Goal: Task Accomplishment & Management: Manage account settings

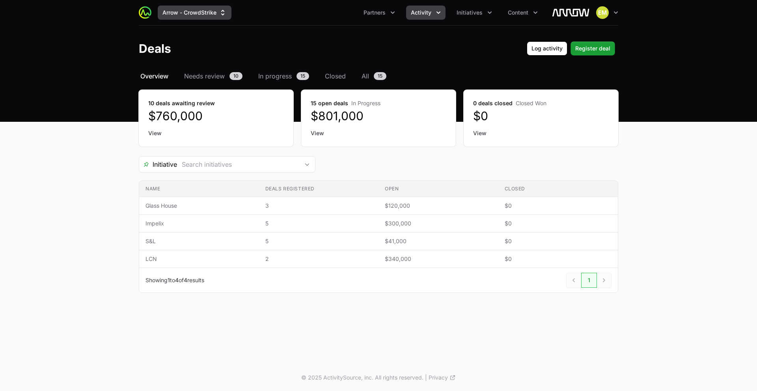
drag, startPoint x: 0, startPoint y: 0, endPoint x: 179, endPoint y: 14, distance: 179.2
click at [179, 14] on button "Arrow - CrowdStrike" at bounding box center [195, 13] width 74 height 14
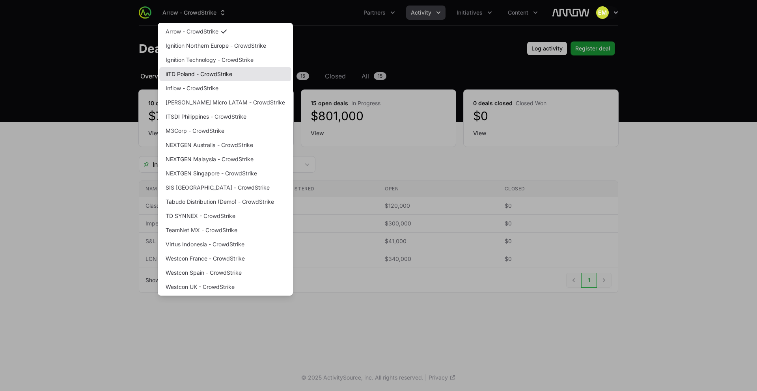
click at [191, 73] on link "iiTD Poland - CrowdStrike" at bounding box center [225, 74] width 132 height 14
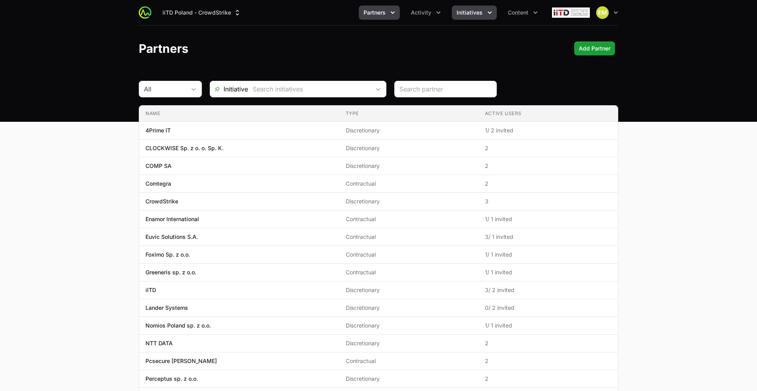
click at [469, 16] on span "Initiatives" at bounding box center [470, 13] width 26 height 8
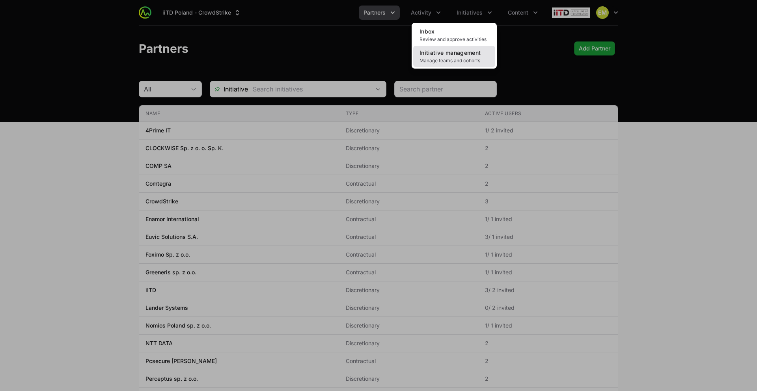
click at [456, 51] on span "Initiative management" at bounding box center [450, 52] width 61 height 7
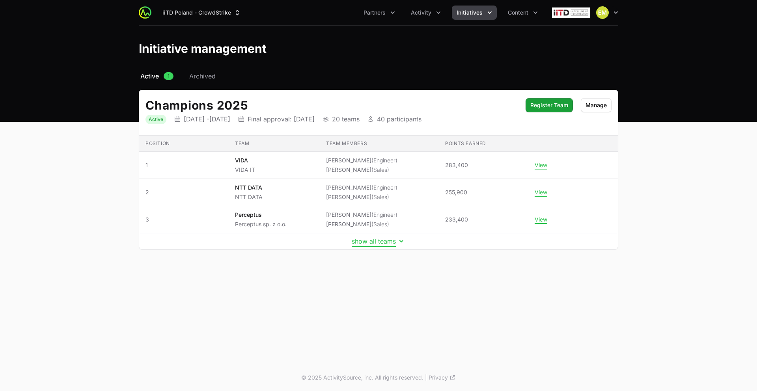
click at [374, 239] on button "show all teams" at bounding box center [379, 241] width 54 height 8
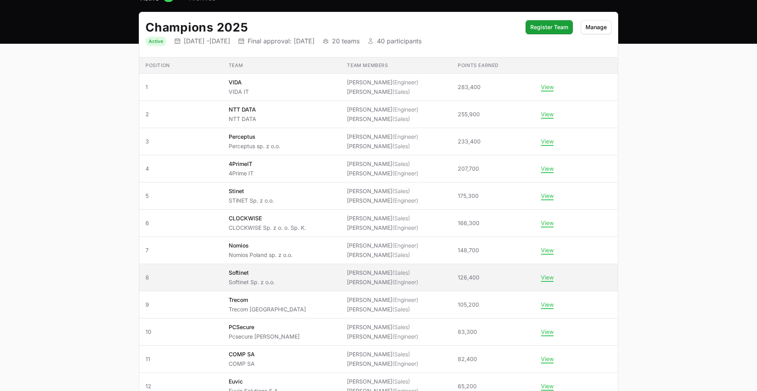
scroll to position [78, 0]
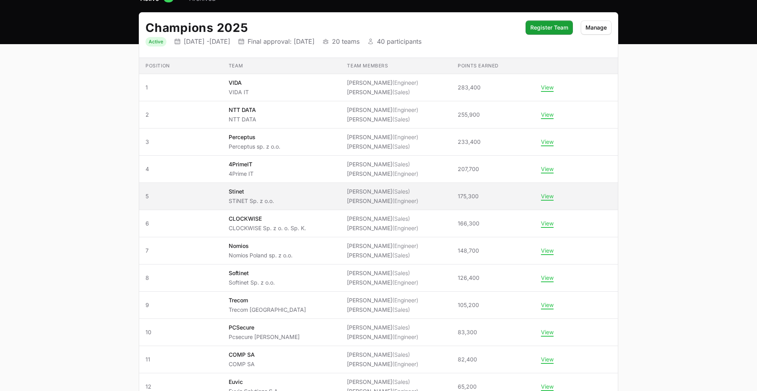
click at [314, 198] on span "Stinet STiNET Sp. z o.o." at bounding box center [282, 196] width 106 height 17
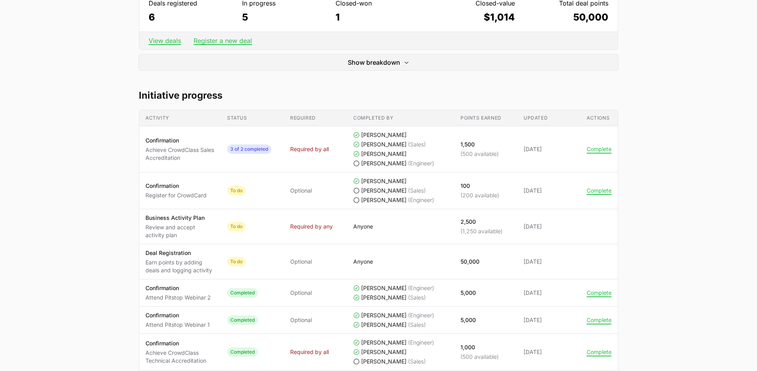
scroll to position [286, 0]
drag, startPoint x: 460, startPoint y: 222, endPoint x: 505, endPoint y: 233, distance: 46.3
click at [505, 233] on span "2,500 (1,250 available)" at bounding box center [486, 225] width 50 height 17
drag, startPoint x: 460, startPoint y: 221, endPoint x: 468, endPoint y: 229, distance: 10.9
click at [477, 221] on p "2,500" at bounding box center [482, 221] width 42 height 8
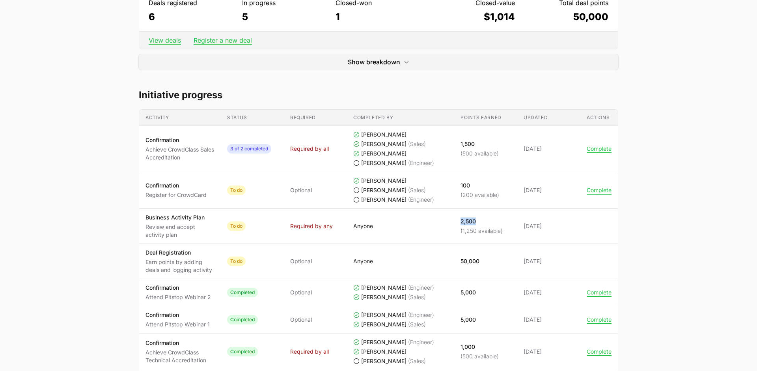
drag, startPoint x: 460, startPoint y: 232, endPoint x: 503, endPoint y: 233, distance: 42.6
click at [503, 233] on span "2,500 (1,250 available)" at bounding box center [486, 225] width 50 height 17
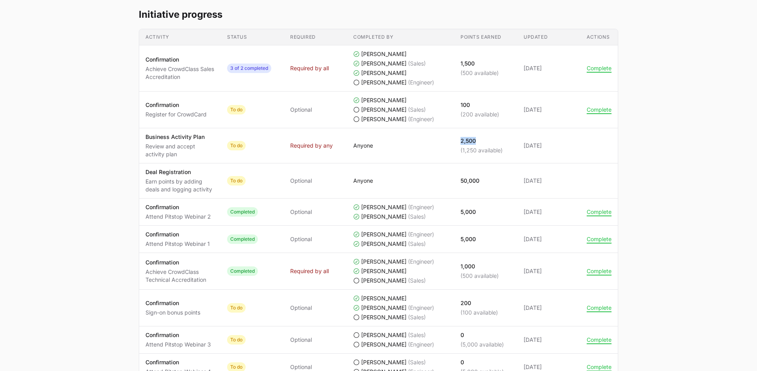
scroll to position [360, 0]
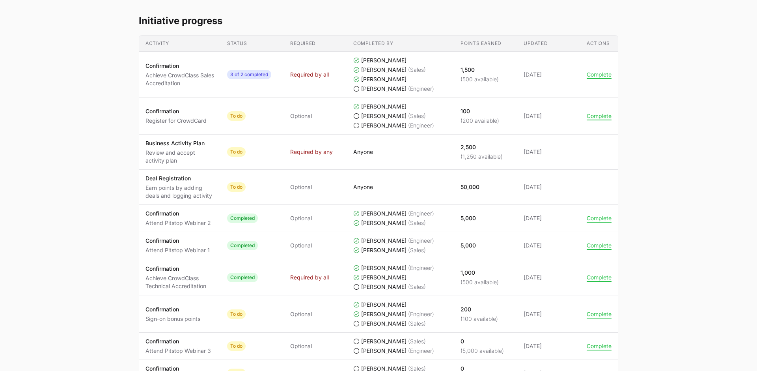
drag, startPoint x: 452, startPoint y: 150, endPoint x: 560, endPoint y: 154, distance: 108.1
click at [452, 150] on td "Completed by [PERSON_NAME]" at bounding box center [400, 151] width 107 height 35
drag, startPoint x: 579, startPoint y: 154, endPoint x: 614, endPoint y: 153, distance: 35.1
click at [614, 153] on tr "Activity Business Activity Plan Review and accept activity plan Status To do Re…" at bounding box center [378, 151] width 479 height 35
click at [179, 147] on p "Business Activity Plan" at bounding box center [180, 143] width 69 height 8
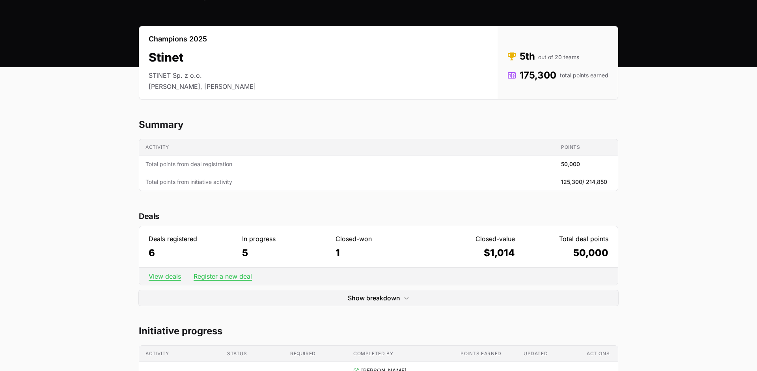
scroll to position [47, 0]
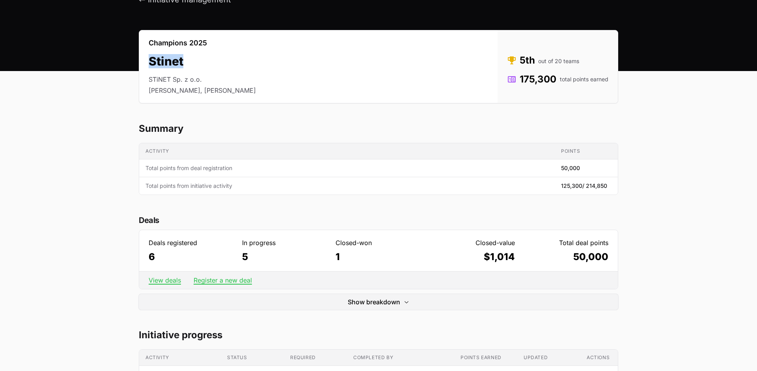
drag, startPoint x: 150, startPoint y: 61, endPoint x: 196, endPoint y: 62, distance: 46.1
click at [196, 62] on h2 "Stinet" at bounding box center [202, 61] width 107 height 14
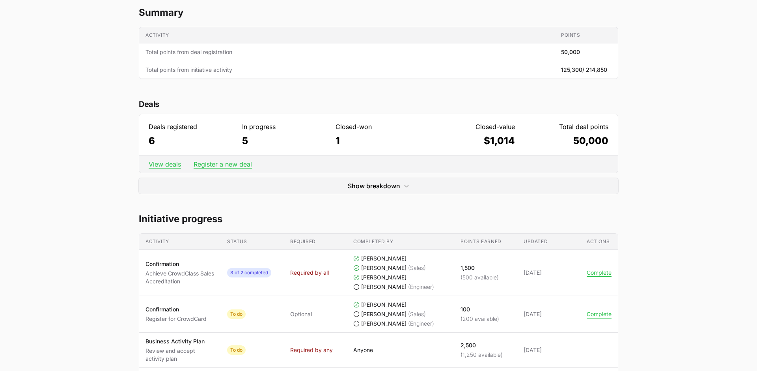
scroll to position [163, 0]
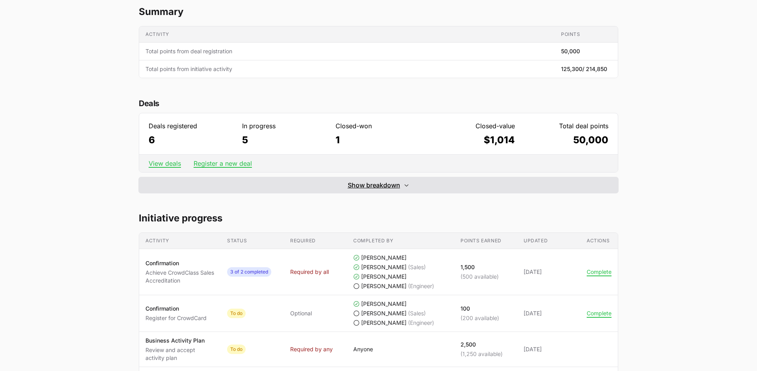
click at [369, 187] on span "Show breakdown" at bounding box center [374, 184] width 52 height 9
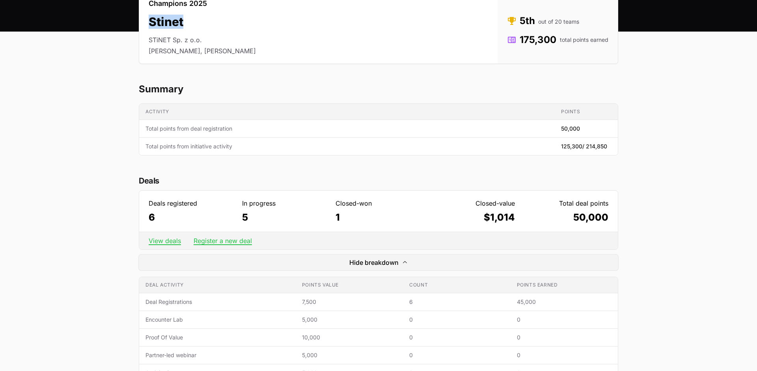
scroll to position [0, 0]
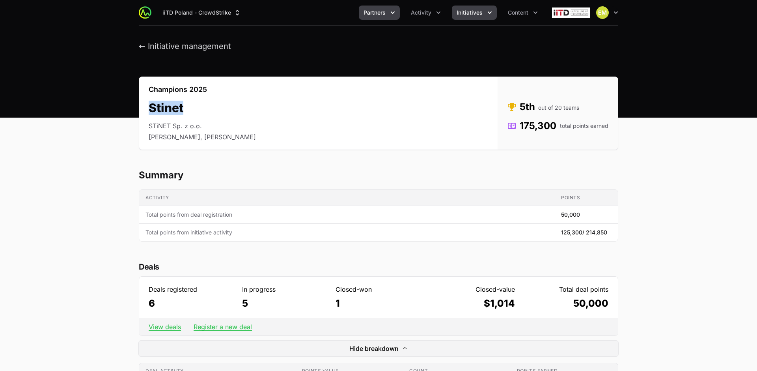
click at [397, 15] on button "Partners" at bounding box center [379, 13] width 41 height 14
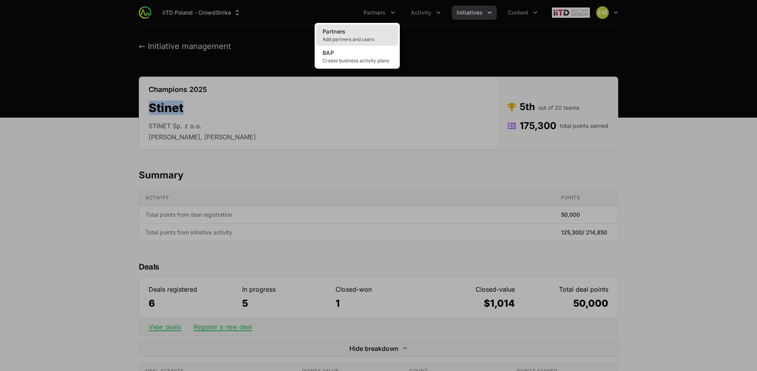
click at [363, 32] on link "Partners Add partners and users" at bounding box center [357, 34] width 82 height 21
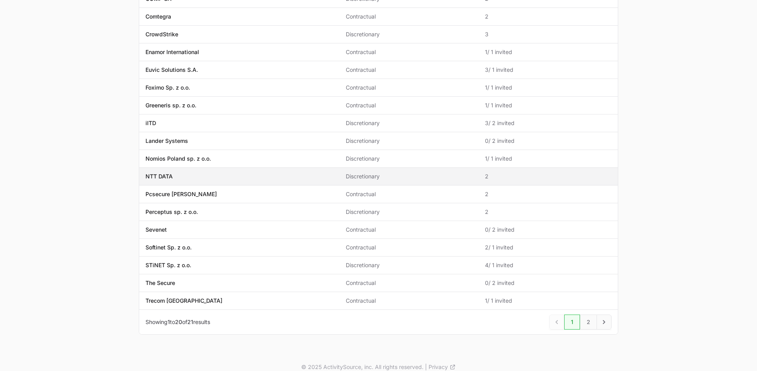
scroll to position [168, 0]
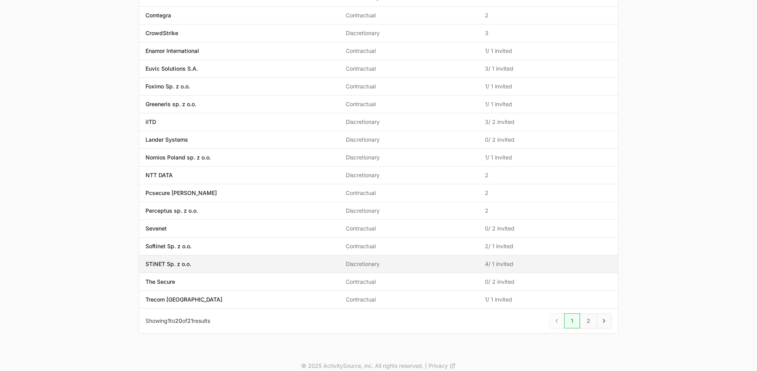
click at [190, 265] on p "STiNET Sp. z o.o." at bounding box center [169, 264] width 46 height 8
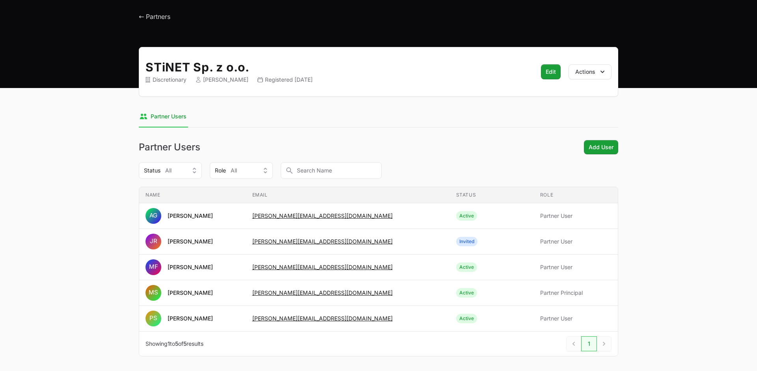
scroll to position [65, 0]
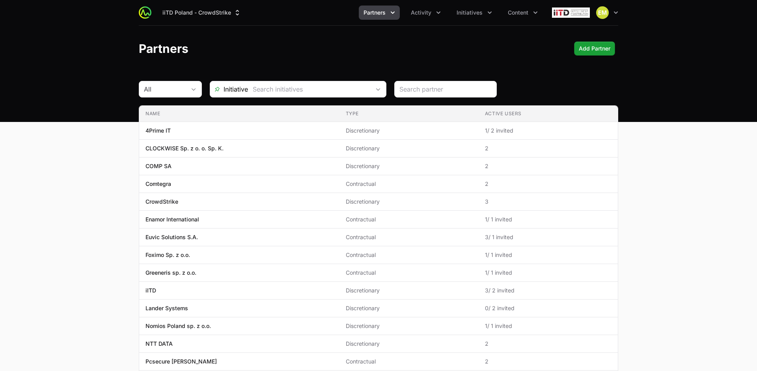
click at [390, 15] on icon "Partners menu" at bounding box center [393, 13] width 8 height 8
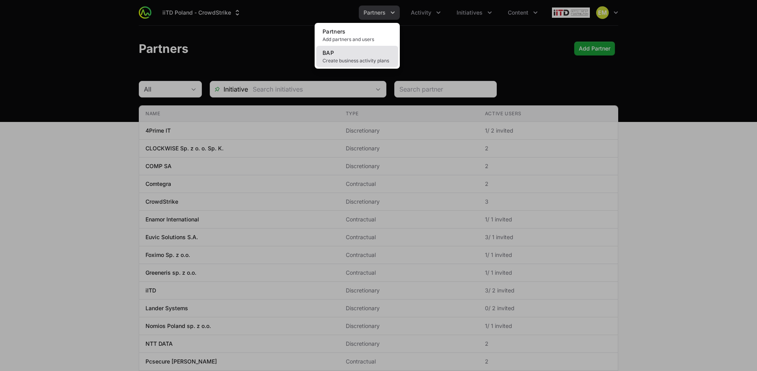
click at [367, 59] on span "Create business activity plans" at bounding box center [357, 61] width 69 height 6
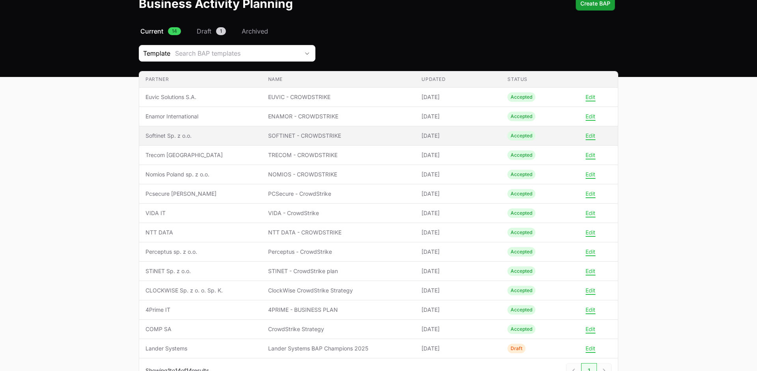
scroll to position [103, 0]
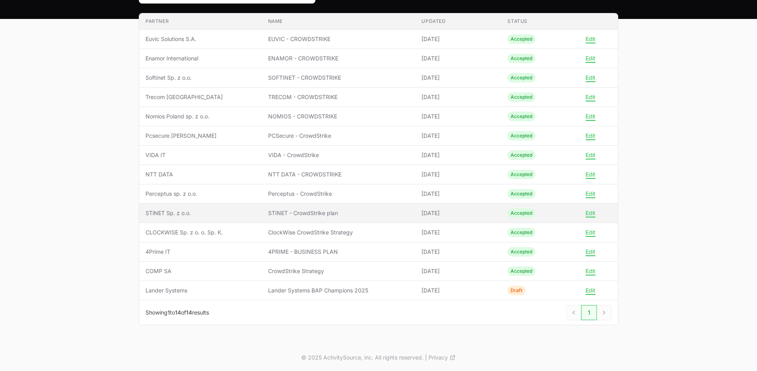
click at [179, 211] on span "STiNET Sp. z o.o." at bounding box center [201, 213] width 110 height 8
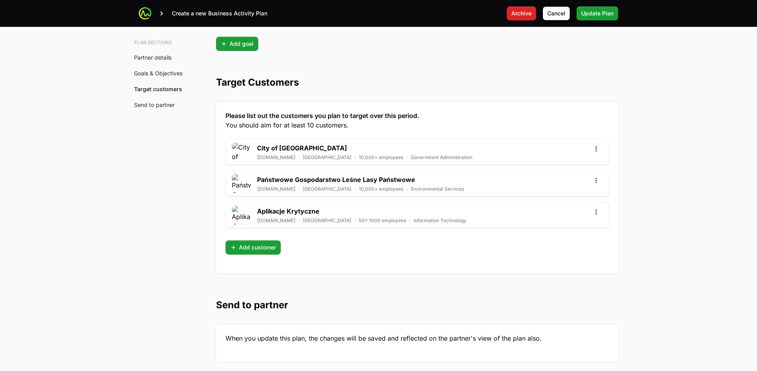
scroll to position [2107, 0]
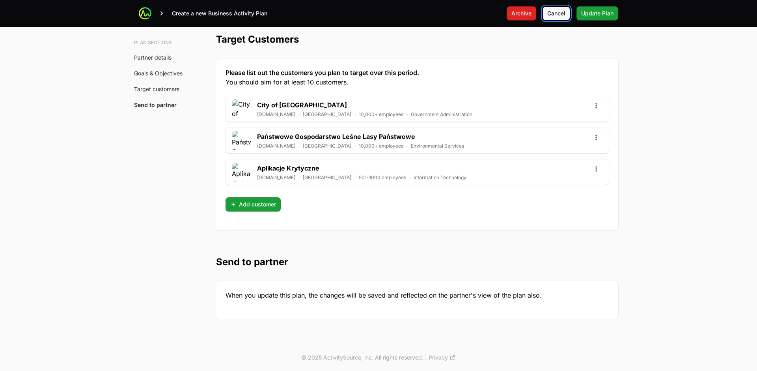
click at [557, 18] on button "Cancel" at bounding box center [557, 13] width 28 height 14
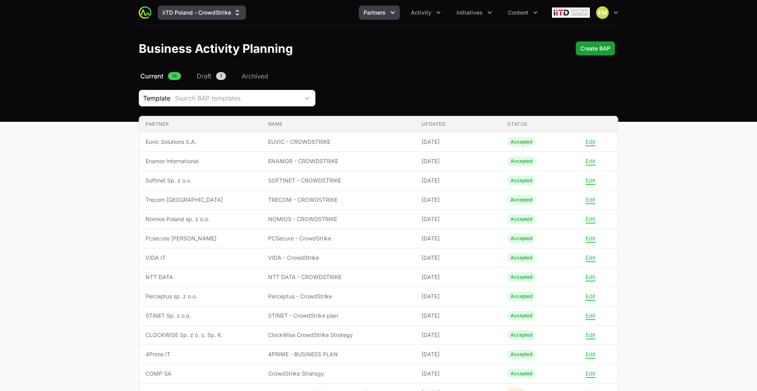
click at [217, 13] on button "iiTD Poland - CrowdStrike" at bounding box center [202, 13] width 88 height 14
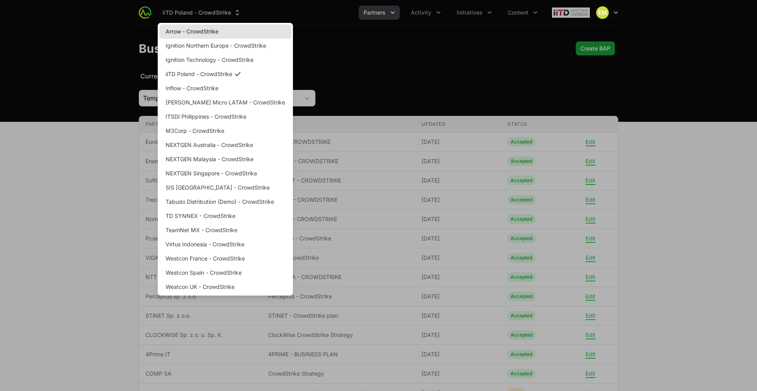
click at [217, 32] on link "Arrow - CrowdStrike" at bounding box center [225, 31] width 132 height 14
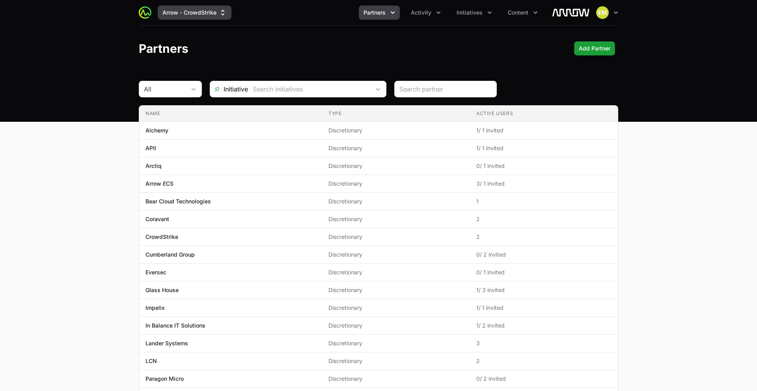
click at [178, 13] on button "Arrow - CrowdStrike" at bounding box center [195, 13] width 74 height 14
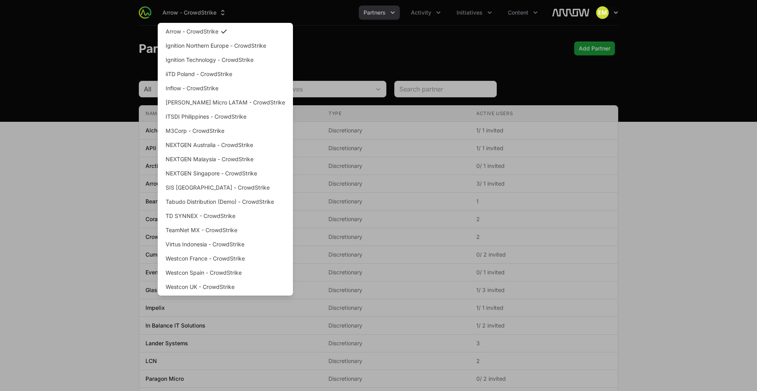
drag, startPoint x: 372, startPoint y: 28, endPoint x: 382, endPoint y: 22, distance: 11.5
click at [372, 28] on div "Supplier switch menu" at bounding box center [378, 195] width 757 height 391
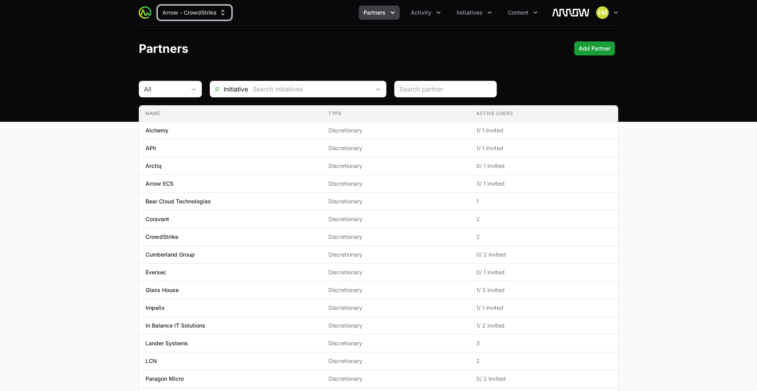
click at [389, 16] on button "Partners" at bounding box center [379, 13] width 41 height 14
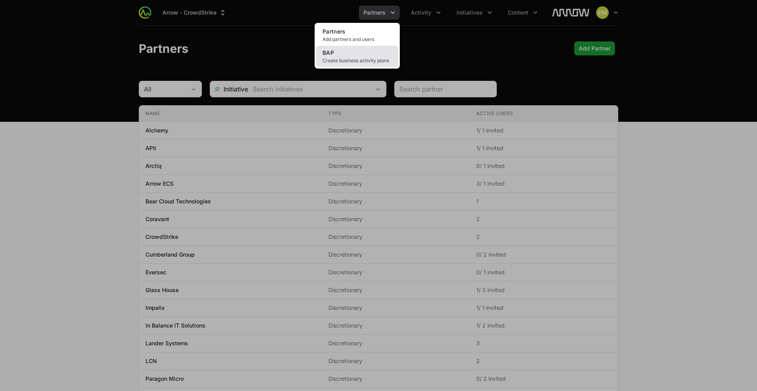
click at [369, 57] on link "BAP Create business activity plans" at bounding box center [357, 56] width 82 height 21
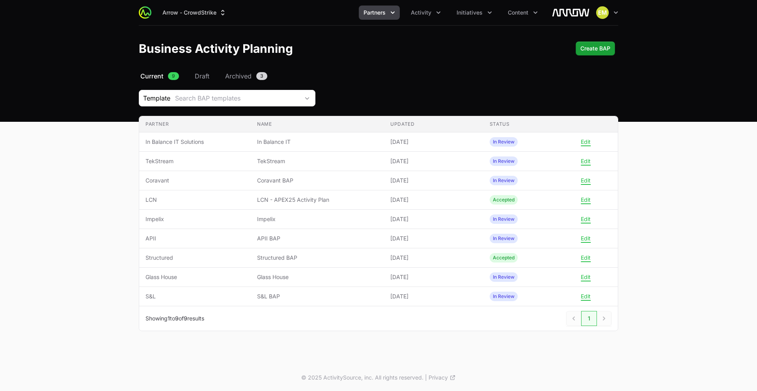
click at [79, 97] on main "Select a tab Current Draft Archived Current 9 Draft Archived 3 Template Search …" at bounding box center [378, 210] width 757 height 279
click at [463, 18] on button "Initiatives" at bounding box center [474, 13] width 45 height 14
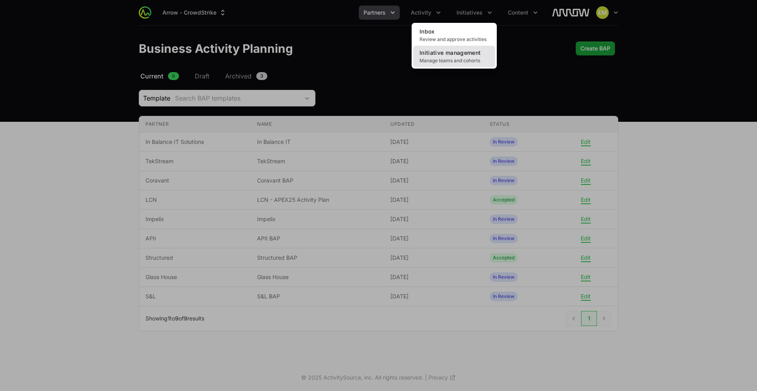
click at [446, 65] on link "Initiative management Manage teams and cohorts" at bounding box center [454, 56] width 82 height 21
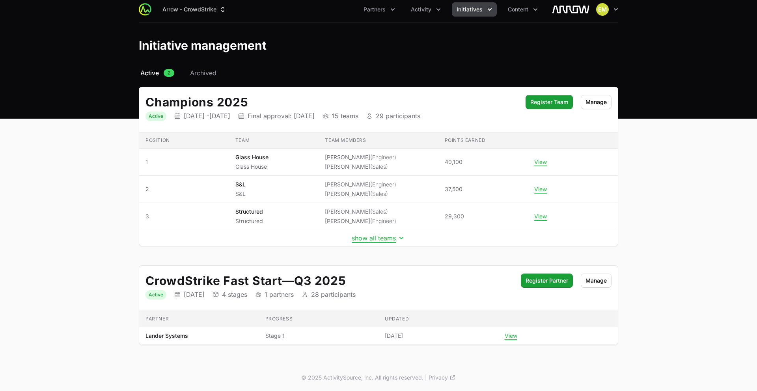
scroll to position [3, 0]
click at [389, 11] on button "Partners" at bounding box center [379, 10] width 41 height 14
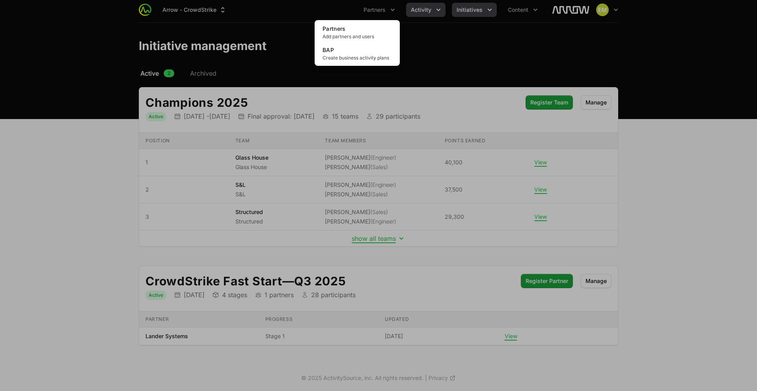
click at [417, 13] on div "Partners menu" at bounding box center [378, 195] width 757 height 391
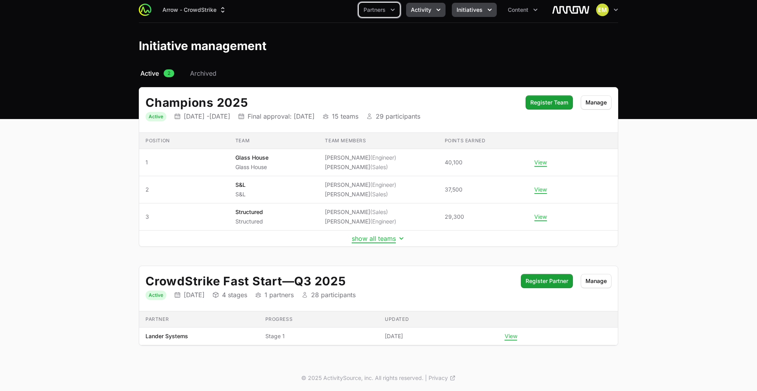
click at [418, 13] on span "Activity" at bounding box center [421, 10] width 21 height 8
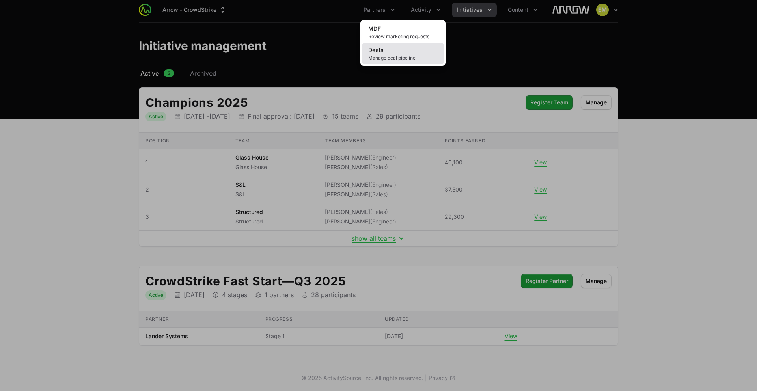
click at [411, 62] on link "Deals Manage deal pipeline" at bounding box center [403, 53] width 82 height 21
